Goal: Task Accomplishment & Management: Manage account settings

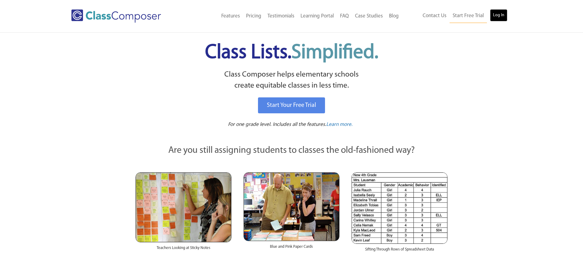
click at [501, 17] on link "Log In" at bounding box center [498, 15] width 17 height 12
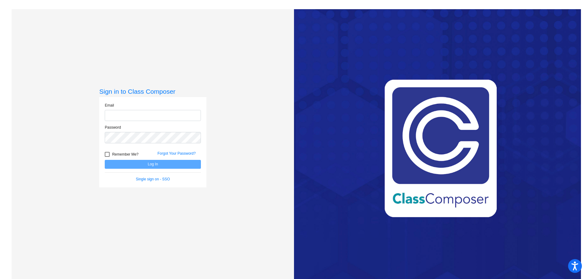
type input "[EMAIL_ADDRESS][DOMAIN_NAME]"
click at [167, 168] on button "Log In" at bounding box center [153, 164] width 96 height 9
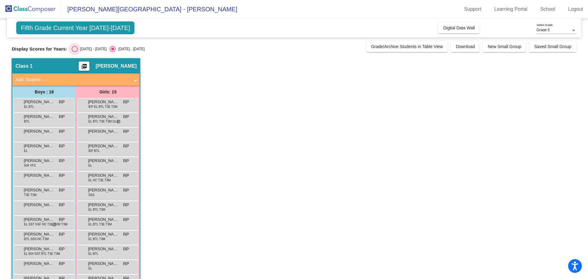
click at [75, 51] on div "Select an option" at bounding box center [75, 49] width 6 height 6
click at [75, 52] on input "[DATE] - [DATE]" at bounding box center [74, 52] width 0 height 0
radio input "true"
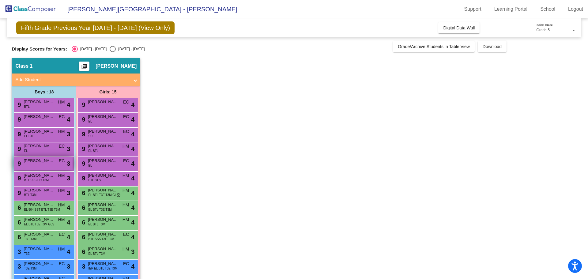
click at [36, 167] on div "9 [PERSON_NAME] EC lock do_not_disturb_alt 3" at bounding box center [43, 163] width 58 height 13
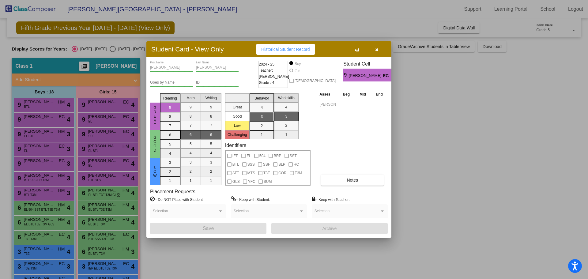
click at [274, 47] on span "Historical Student Record" at bounding box center [285, 49] width 49 height 5
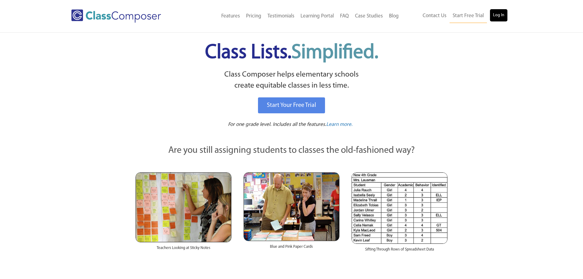
click at [500, 16] on link "Log In" at bounding box center [498, 15] width 17 height 12
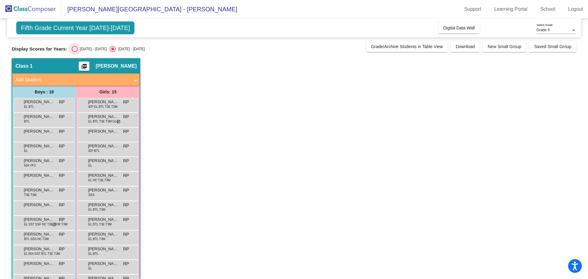
click at [86, 46] on label "[DATE] - [DATE]" at bounding box center [89, 49] width 35 height 6
click at [75, 52] on input "[DATE] - [DATE]" at bounding box center [74, 52] width 0 height 0
radio input "true"
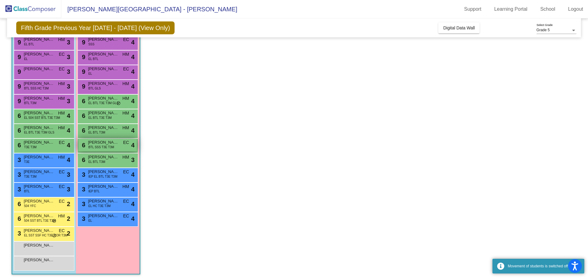
scroll to position [93, 0]
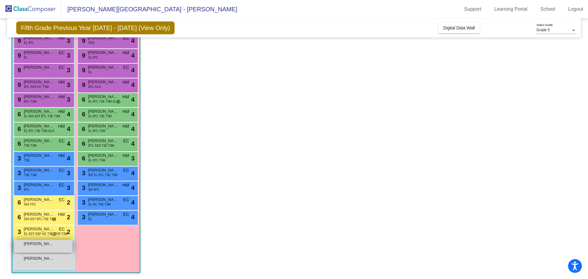
click at [34, 245] on span "[PERSON_NAME]" at bounding box center [39, 244] width 31 height 6
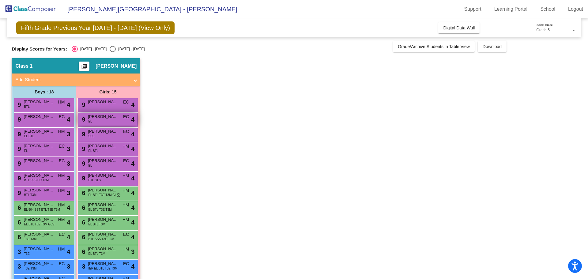
scroll to position [31, 0]
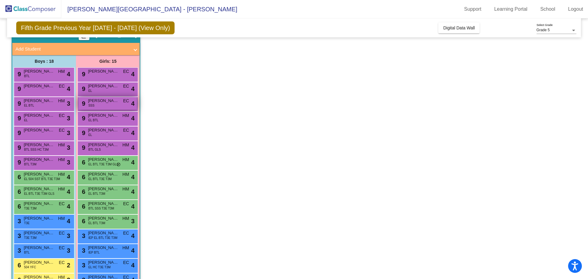
click at [103, 105] on div "9 Melanie Miranda SSS EC lock do_not_disturb_alt 4" at bounding box center [107, 103] width 58 height 13
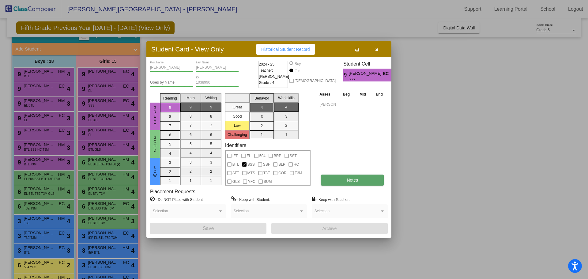
click at [362, 182] on button "Notes" at bounding box center [352, 180] width 63 height 11
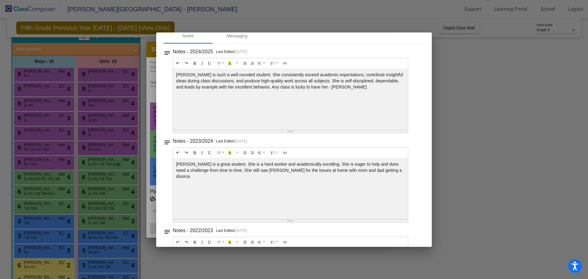
scroll to position [0, 0]
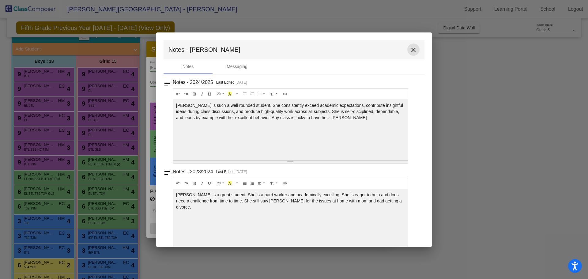
click at [412, 47] on mat-icon "close" at bounding box center [413, 49] width 7 height 7
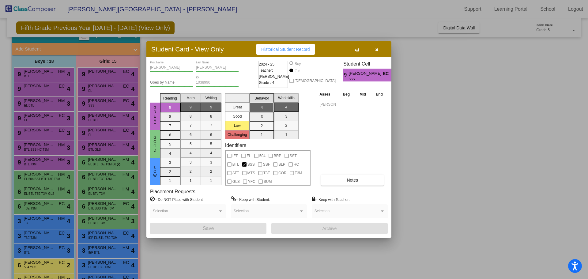
click at [376, 49] on icon "button" at bounding box center [376, 49] width 3 height 4
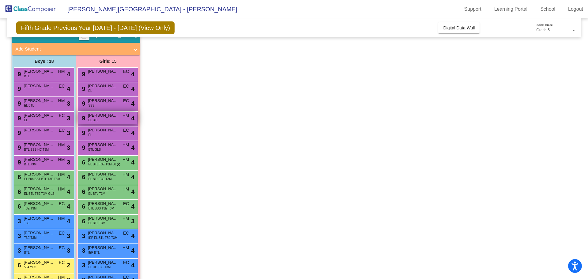
click at [103, 120] on div "9 Roselynn Villegas-Paz EL BTL HM lock do_not_disturb_alt 4" at bounding box center [107, 118] width 58 height 13
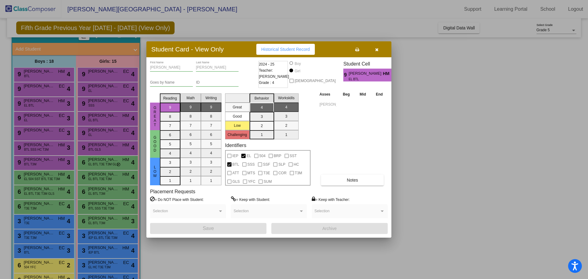
click at [372, 48] on button "button" at bounding box center [377, 49] width 20 height 11
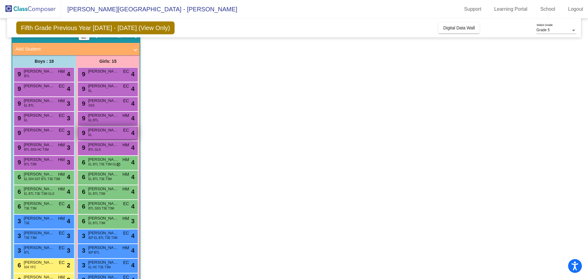
click at [111, 137] on div "9 Samantha Arevalos EL EC lock do_not_disturb_alt 4" at bounding box center [107, 132] width 58 height 13
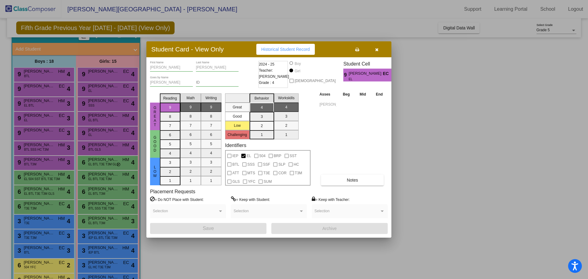
click at [383, 54] on button "button" at bounding box center [377, 49] width 20 height 11
